Goal: Transaction & Acquisition: Purchase product/service

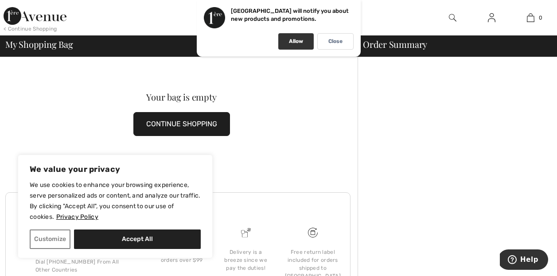
click at [306, 39] on div "Allow" at bounding box center [295, 41] width 35 height 16
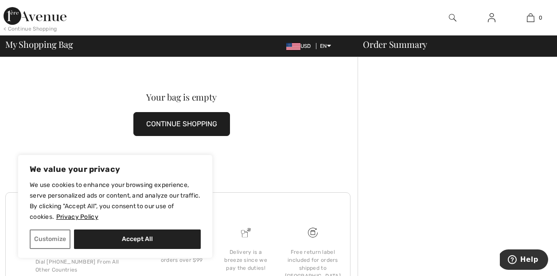
click at [123, 242] on button "Accept All" at bounding box center [137, 238] width 127 height 19
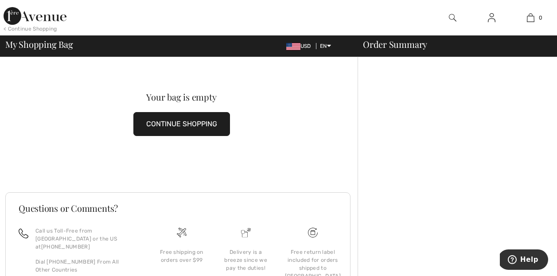
checkbox input "true"
click at [174, 122] on button "CONTINUE SHOPPING" at bounding box center [181, 124] width 97 height 24
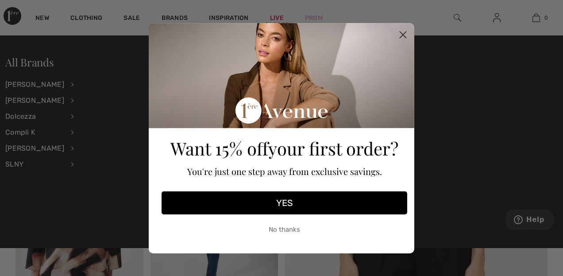
click at [404, 36] on circle "Close dialog" at bounding box center [403, 34] width 15 height 15
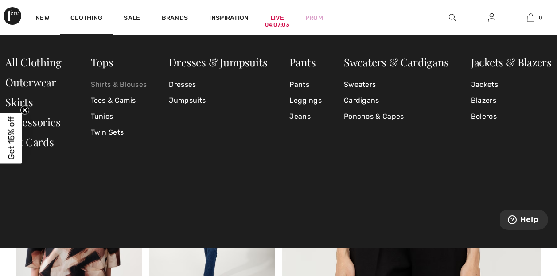
click at [100, 84] on link "Shirts & Blouses" at bounding box center [119, 85] width 56 height 16
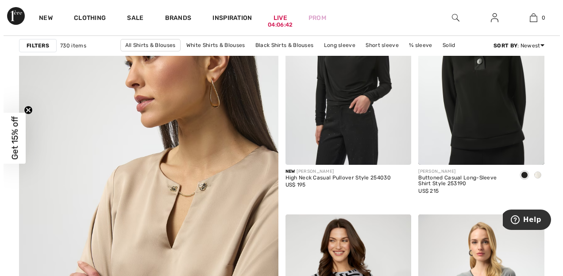
scroll to position [2189, 0]
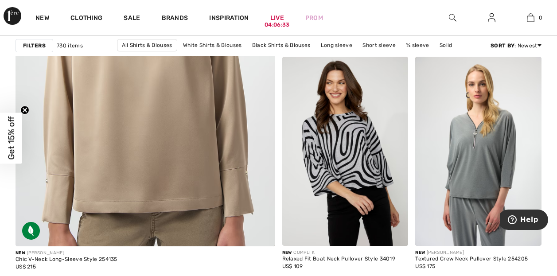
click at [455, 16] on img at bounding box center [453, 17] width 8 height 11
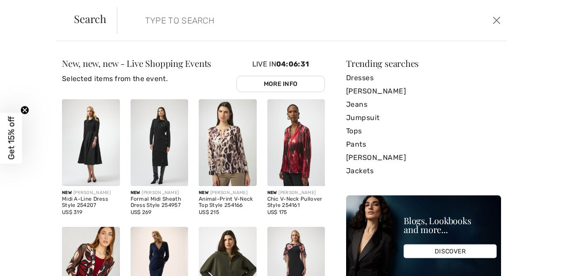
click at [182, 16] on input "search" at bounding box center [271, 20] width 264 height 27
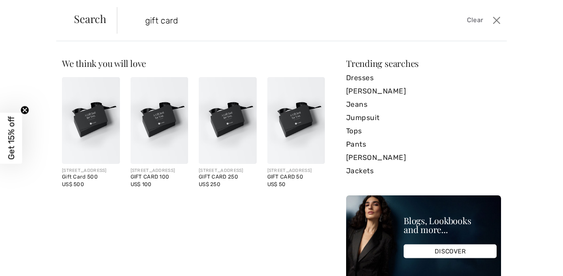
type input "gift card"
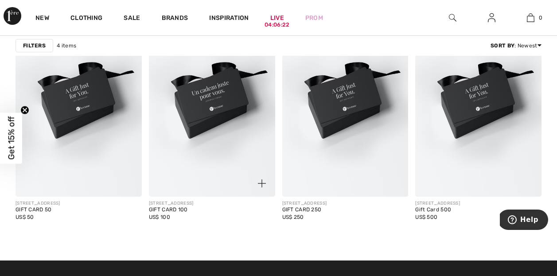
click at [197, 163] on img at bounding box center [212, 102] width 126 height 189
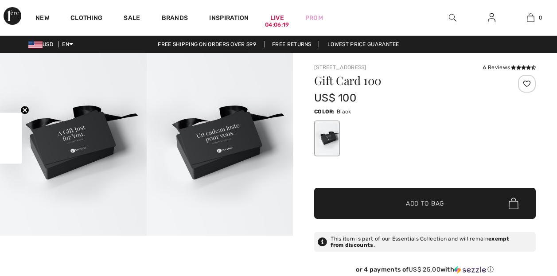
checkbox input "true"
click at [415, 210] on span "✔ Added to Bag Add to Bag" at bounding box center [424, 203] width 221 height 31
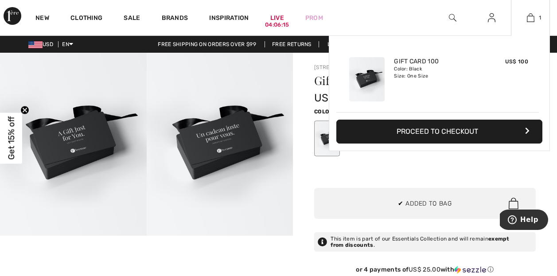
click at [455, 127] on button "Proceed to Checkout" at bounding box center [439, 132] width 206 height 24
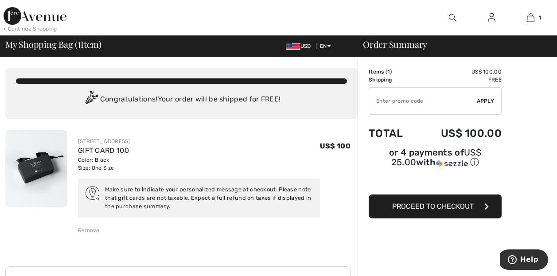
click at [420, 212] on button "Proceed to Checkout" at bounding box center [435, 206] width 133 height 24
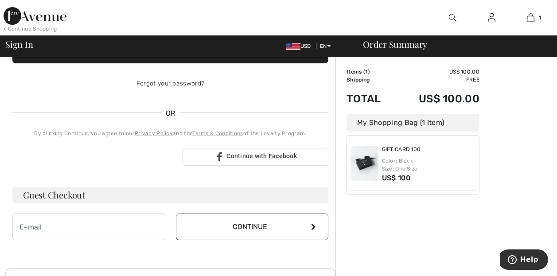
scroll to position [219, 0]
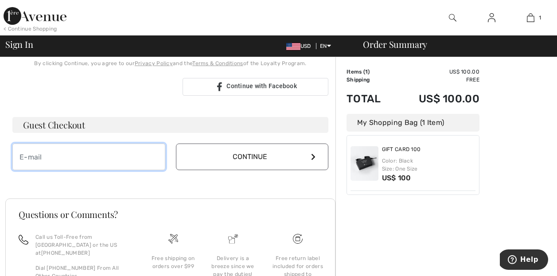
click at [155, 159] on input "email" at bounding box center [88, 157] width 153 height 27
click at [111, 157] on input "email" at bounding box center [88, 157] width 153 height 27
type input "[EMAIL_ADDRESS][DOMAIN_NAME]"
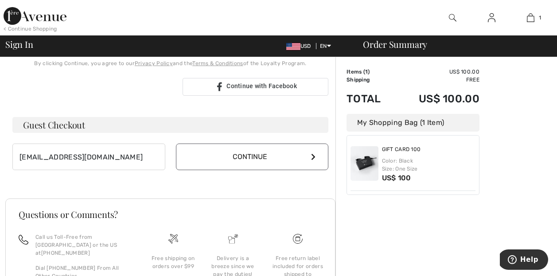
click at [305, 156] on button "Continue" at bounding box center [252, 157] width 153 height 27
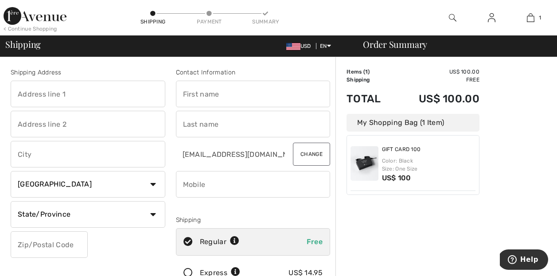
click at [169, 0] on div "Shipping Payment Summary" at bounding box center [209, 17] width 139 height 35
